Goal: Navigation & Orientation: Find specific page/section

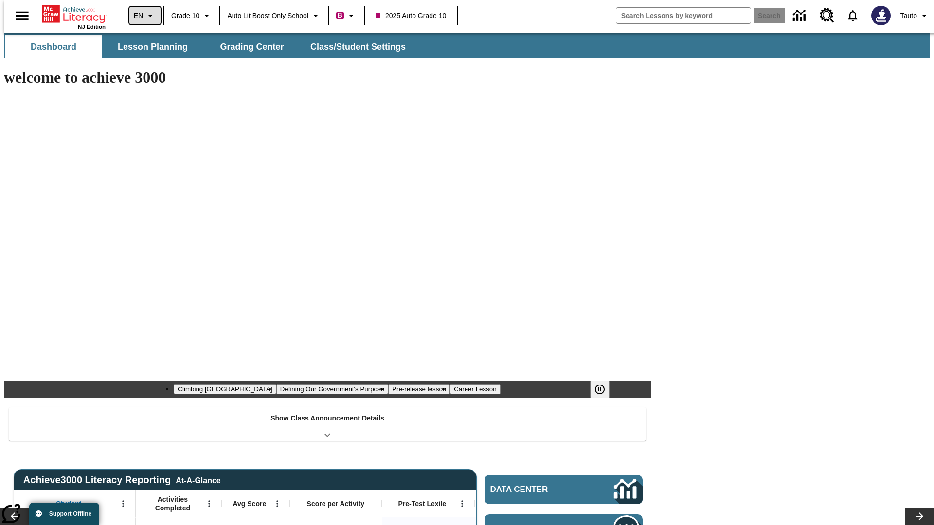
click at [145, 16] on icon "Language: EN, Select a language" at bounding box center [151, 16] width 12 height 12
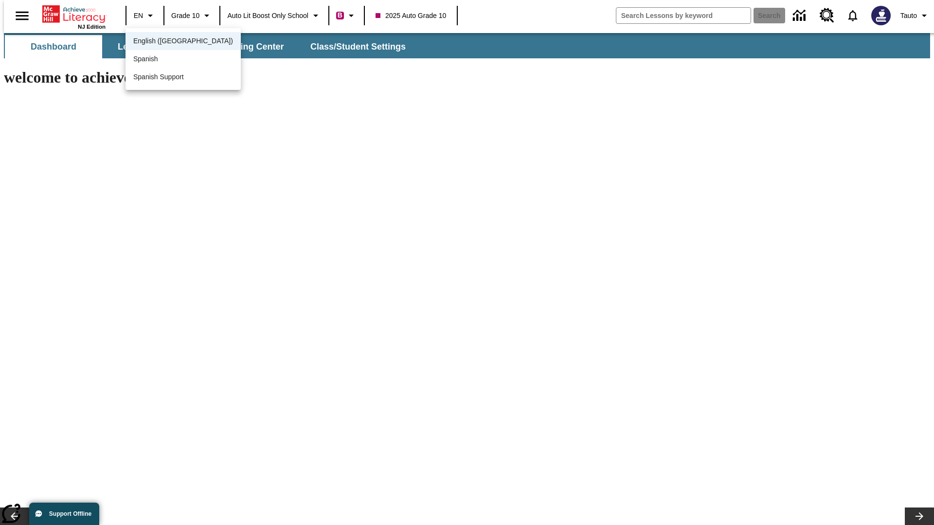
click at [162, 42] on span "English ([GEOGRAPHIC_DATA])" at bounding box center [183, 41] width 100 height 10
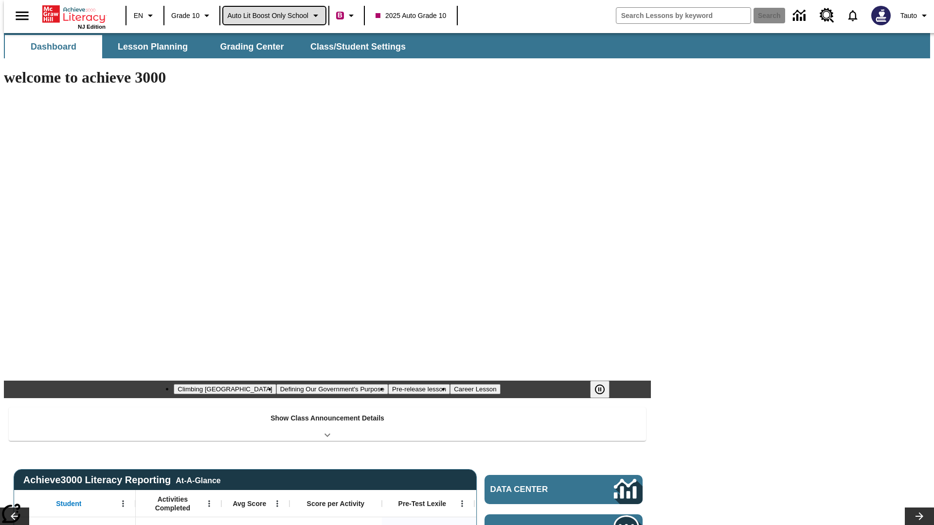
click at [274, 16] on span "Auto Lit Boost only School" at bounding box center [267, 16] width 81 height 10
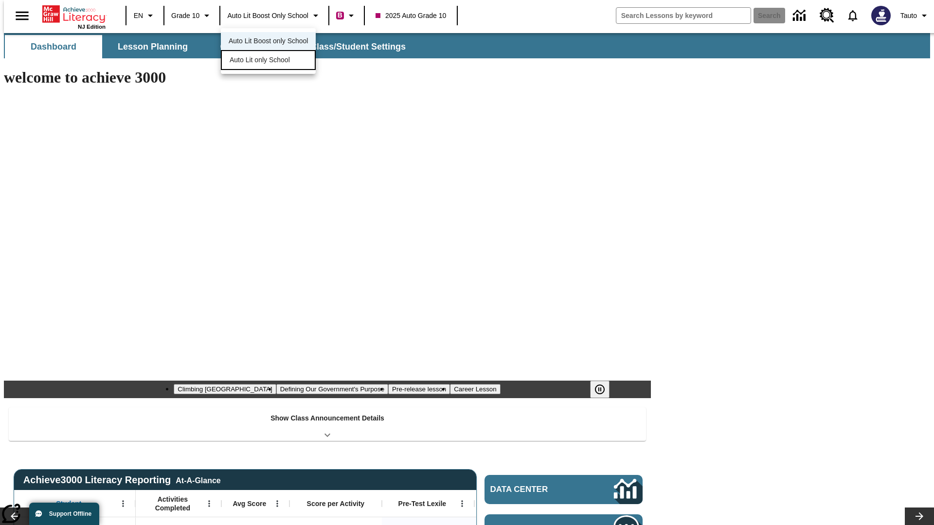
click at [260, 61] on span "Auto Lit only School" at bounding box center [260, 60] width 60 height 10
